Goal: Transaction & Acquisition: Purchase product/service

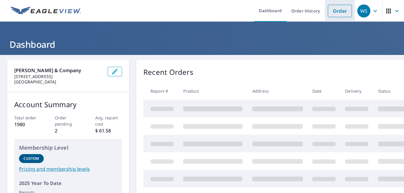
click at [335, 13] on link "Order" at bounding box center [340, 11] width 24 height 12
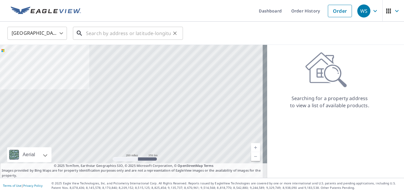
click at [111, 33] on input "text" at bounding box center [128, 33] width 85 height 17
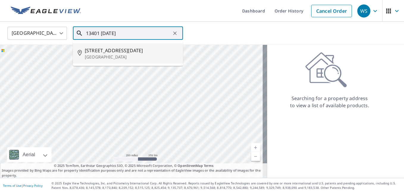
click at [107, 56] on p "[GEOGRAPHIC_DATA]" at bounding box center [131, 57] width 93 height 6
type input "[STREET_ADDRESS][DATE]"
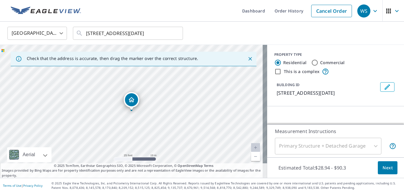
scroll to position [71, 0]
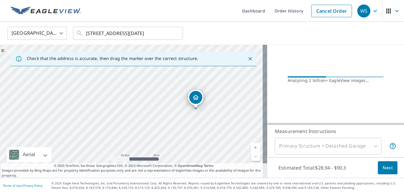
click at [383, 167] on span "Next" at bounding box center [388, 168] width 10 height 7
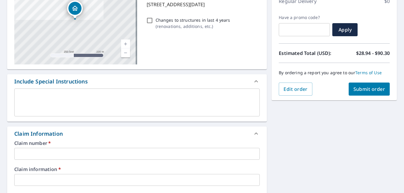
scroll to position [119, 0]
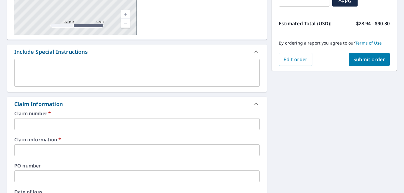
click at [57, 124] on input "text" at bounding box center [136, 124] width 245 height 12
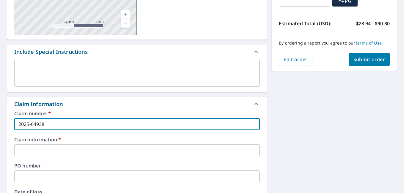
type input "2025-04938"
click at [55, 152] on input "text" at bounding box center [136, 151] width 245 height 12
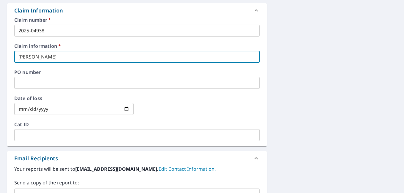
scroll to position [238, 0]
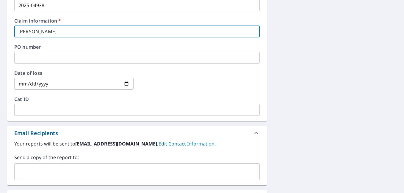
type input "[PERSON_NAME]"
click at [73, 168] on input "text" at bounding box center [132, 171] width 231 height 11
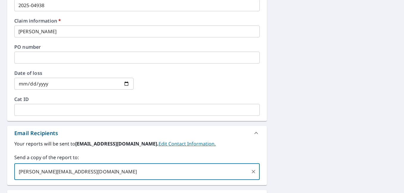
drag, startPoint x: 87, startPoint y: 176, endPoint x: 19, endPoint y: 176, distance: 67.8
click at [19, 176] on input "[PERSON_NAME][EMAIL_ADDRESS][DOMAIN_NAME]" at bounding box center [132, 171] width 231 height 11
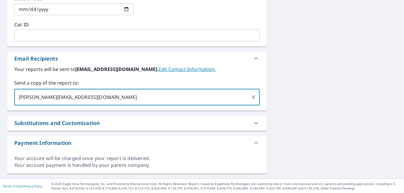
scroll to position [313, 0]
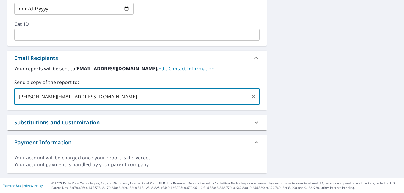
type input "[PERSON_NAME][EMAIL_ADDRESS][DOMAIN_NAME]"
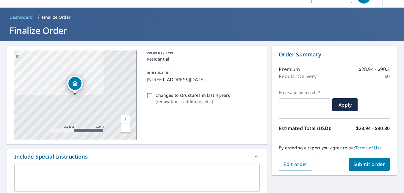
scroll to position [0, 0]
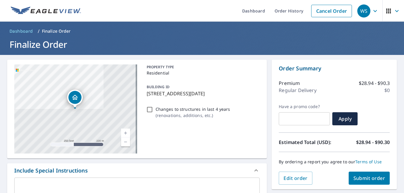
click at [359, 177] on span "Submit order" at bounding box center [369, 178] width 32 height 7
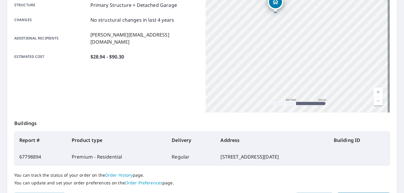
scroll to position [157, 0]
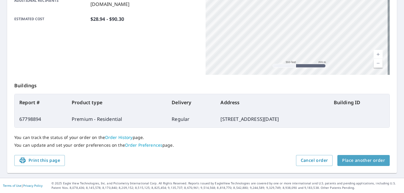
click at [364, 159] on span "Place another order" at bounding box center [363, 160] width 43 height 7
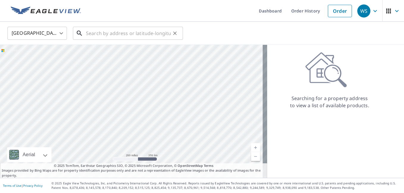
click at [110, 36] on input "text" at bounding box center [128, 33] width 85 height 17
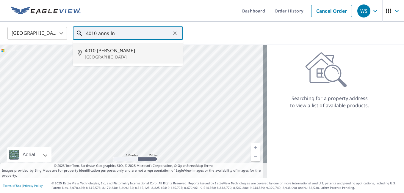
click at [107, 55] on p "[GEOGRAPHIC_DATA]" at bounding box center [131, 57] width 93 height 6
type input "[STREET_ADDRESS][PERSON_NAME]"
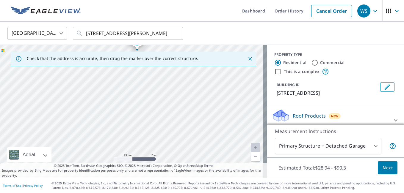
drag, startPoint x: 165, startPoint y: 117, endPoint x: 175, endPoint y: 69, distance: 49.2
click at [175, 69] on div "[STREET_ADDRESS][PERSON_NAME]" at bounding box center [133, 111] width 267 height 133
drag, startPoint x: 137, startPoint y: 72, endPoint x: 141, endPoint y: 114, distance: 42.4
drag, startPoint x: 152, startPoint y: 114, endPoint x: 168, endPoint y: 132, distance: 24.3
click at [168, 132] on div "[STREET_ADDRESS][PERSON_NAME]" at bounding box center [133, 111] width 267 height 133
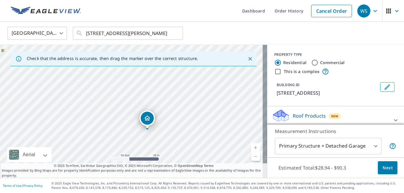
click at [252, 157] on link "Current Level 19, Zoom Out" at bounding box center [255, 156] width 9 height 9
drag, startPoint x: 145, startPoint y: 101, endPoint x: 134, endPoint y: 93, distance: 14.0
click at [387, 168] on span "Next" at bounding box center [388, 168] width 10 height 7
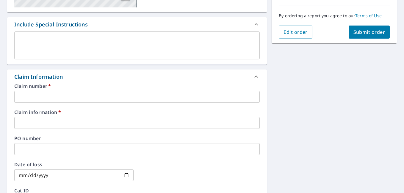
scroll to position [149, 0]
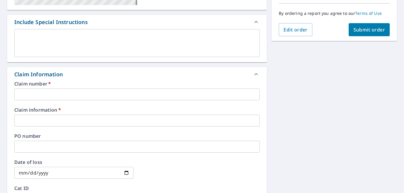
click at [70, 97] on input "text" at bounding box center [136, 95] width 245 height 12
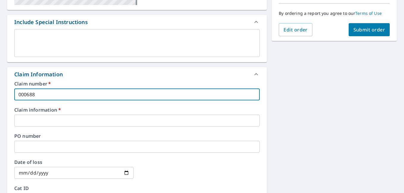
type input "000688512-801"
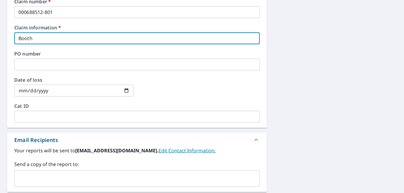
scroll to position [238, 0]
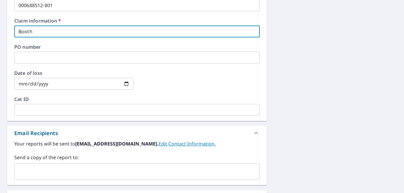
type input "Booth"
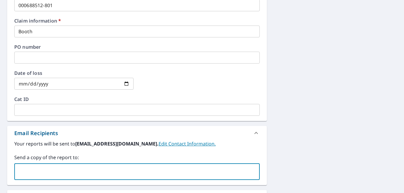
click at [50, 171] on input "text" at bounding box center [132, 171] width 231 height 11
paste input "[PERSON_NAME][EMAIL_ADDRESS][DOMAIN_NAME]"
type input "[PERSON_NAME][EMAIL_ADDRESS][DOMAIN_NAME]"
click at [284, 142] on div "[STREET_ADDRESS] A standard road map Aerial A detailed look from above Labels L…" at bounding box center [202, 35] width 404 height 436
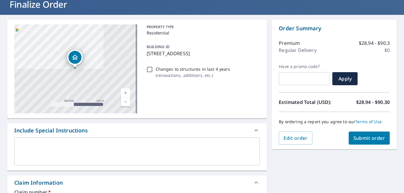
scroll to position [0, 0]
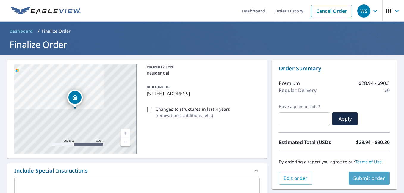
click at [362, 178] on span "Submit order" at bounding box center [369, 178] width 32 height 7
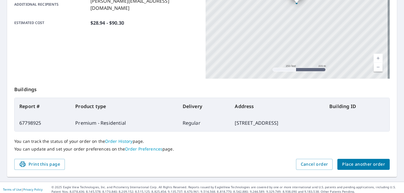
scroll to position [157, 0]
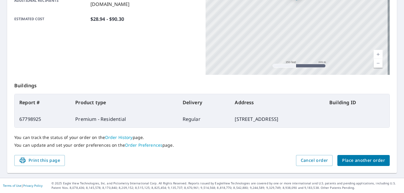
click at [361, 159] on span "Place another order" at bounding box center [363, 160] width 43 height 7
